Goal: Subscribe to service/newsletter

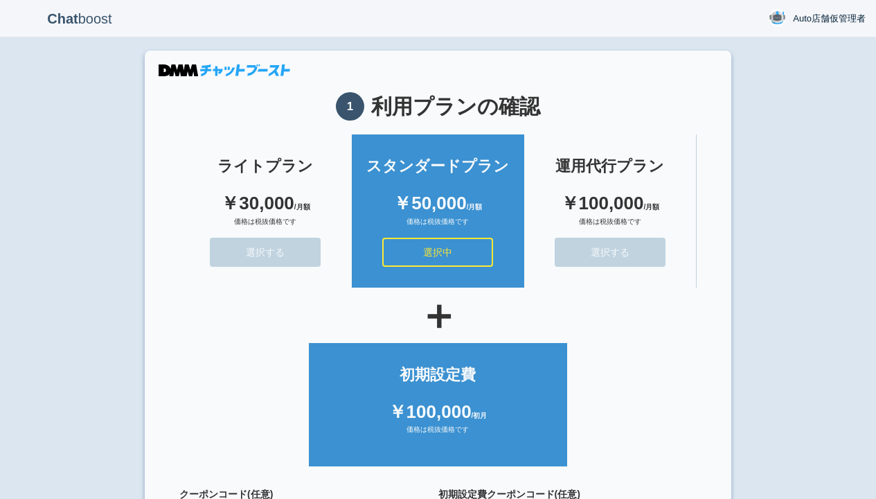
scroll to position [124, 0]
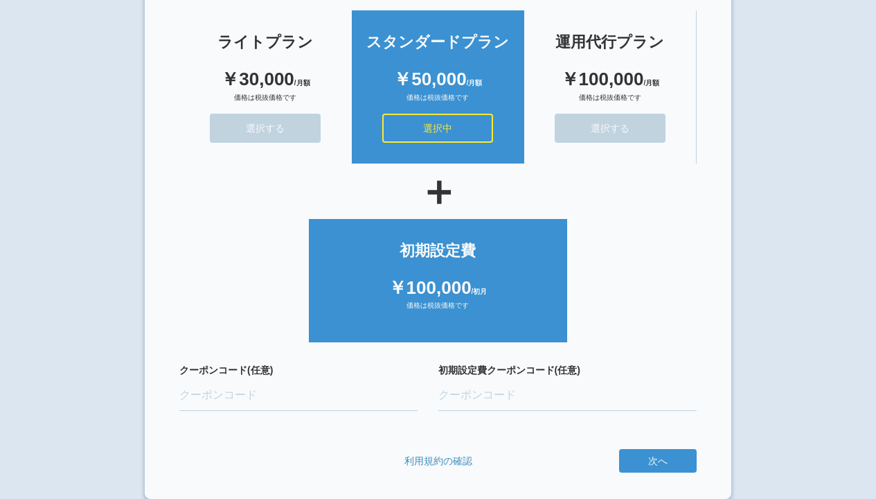
click at [0, 0] on button "次へ" at bounding box center [0, 0] width 0 height 0
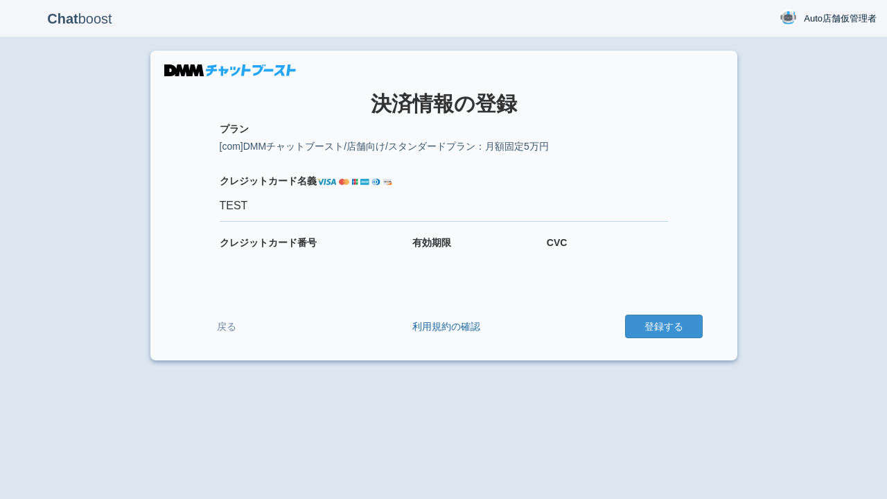
type input "TEST"
click at [663, 326] on button "登録する" at bounding box center [664, 326] width 78 height 24
